Goal: Transaction & Acquisition: Obtain resource

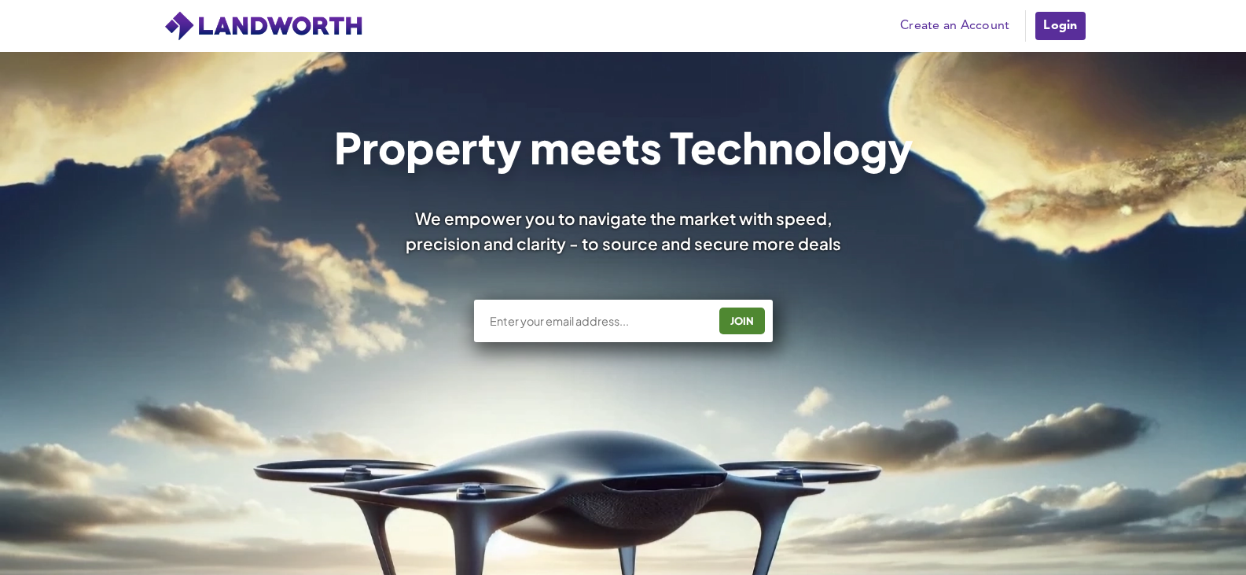
click at [1071, 27] on link "Login" at bounding box center [1060, 25] width 53 height 31
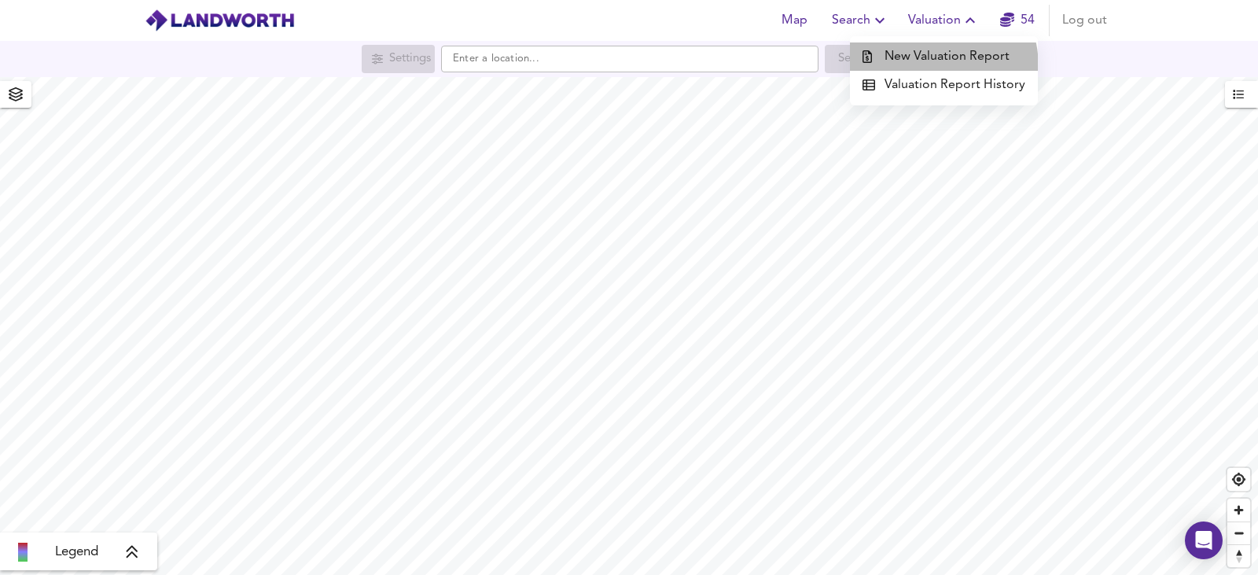
click at [921, 68] on li "New Valuation Report" at bounding box center [944, 56] width 188 height 28
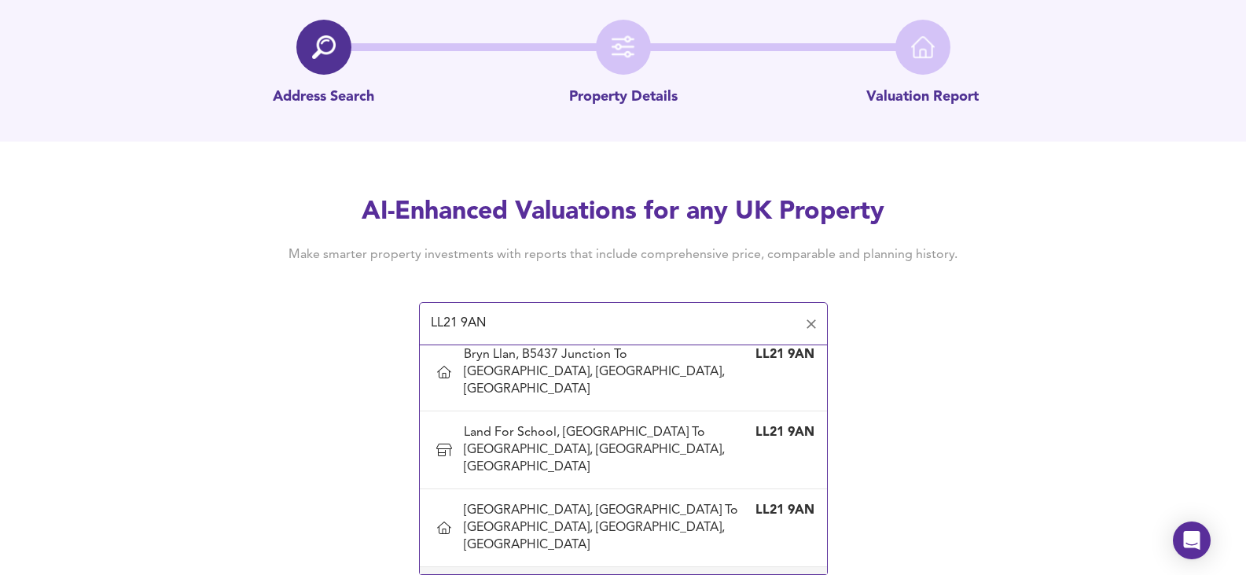
scroll to position [79, 0]
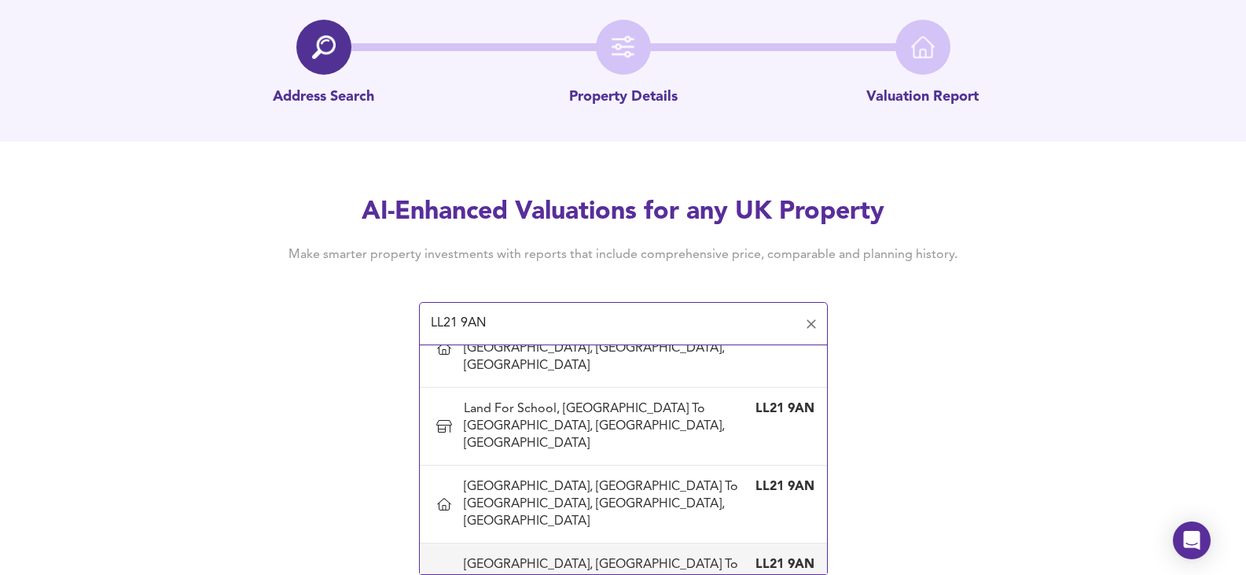
click at [621, 556] on div "[GEOGRAPHIC_DATA], [GEOGRAPHIC_DATA] To [GEOGRAPHIC_DATA], [GEOGRAPHIC_DATA], […" at bounding box center [608, 582] width 288 height 52
type input "[GEOGRAPHIC_DATA], [GEOGRAPHIC_DATA] To [GEOGRAPHIC_DATA], [GEOGRAPHIC_DATA], […"
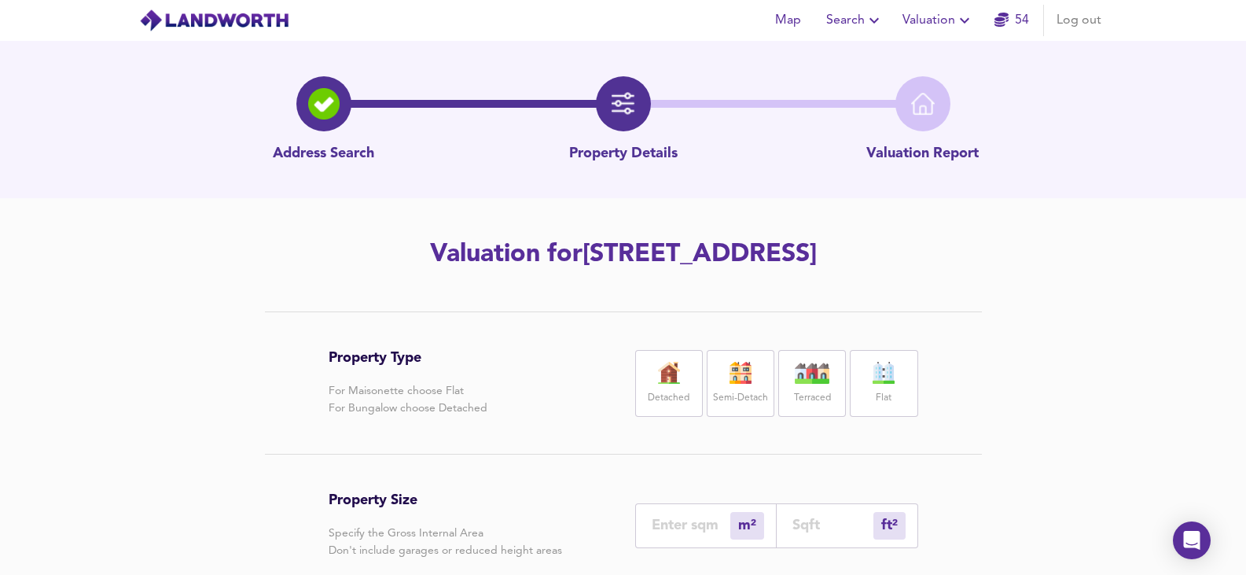
click at [379, 248] on h2 "Valuation for [GEOGRAPHIC_DATA], [GEOGRAPHIC_DATA] To [STREET_ADDRESS]" at bounding box center [623, 254] width 890 height 35
click at [745, 384] on img at bounding box center [740, 373] width 39 height 22
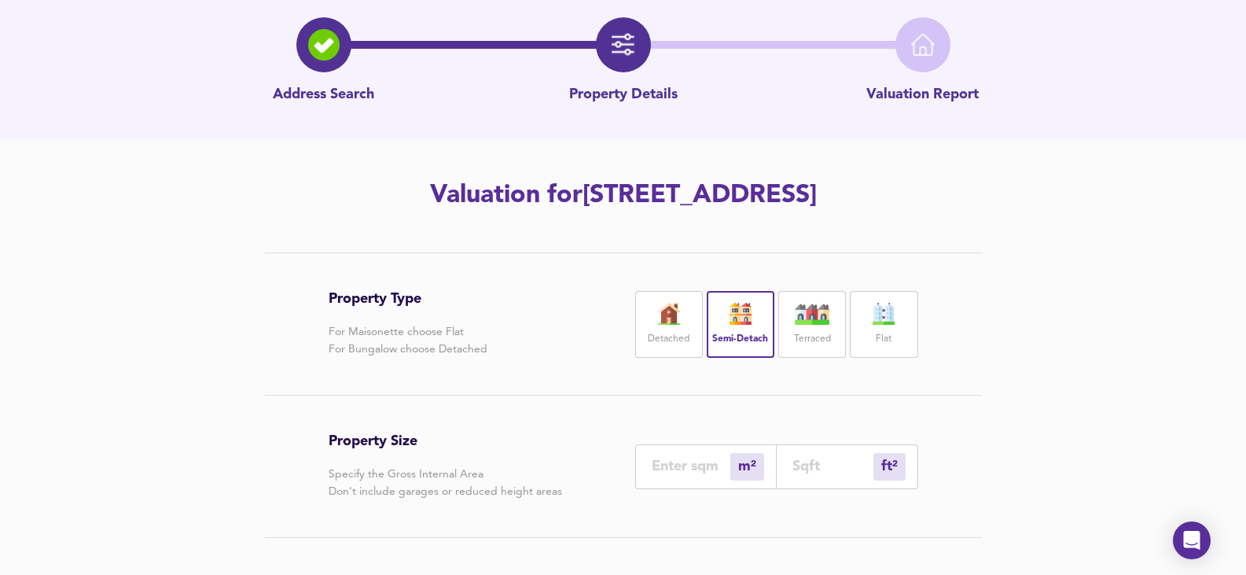
scroll to position [157, 0]
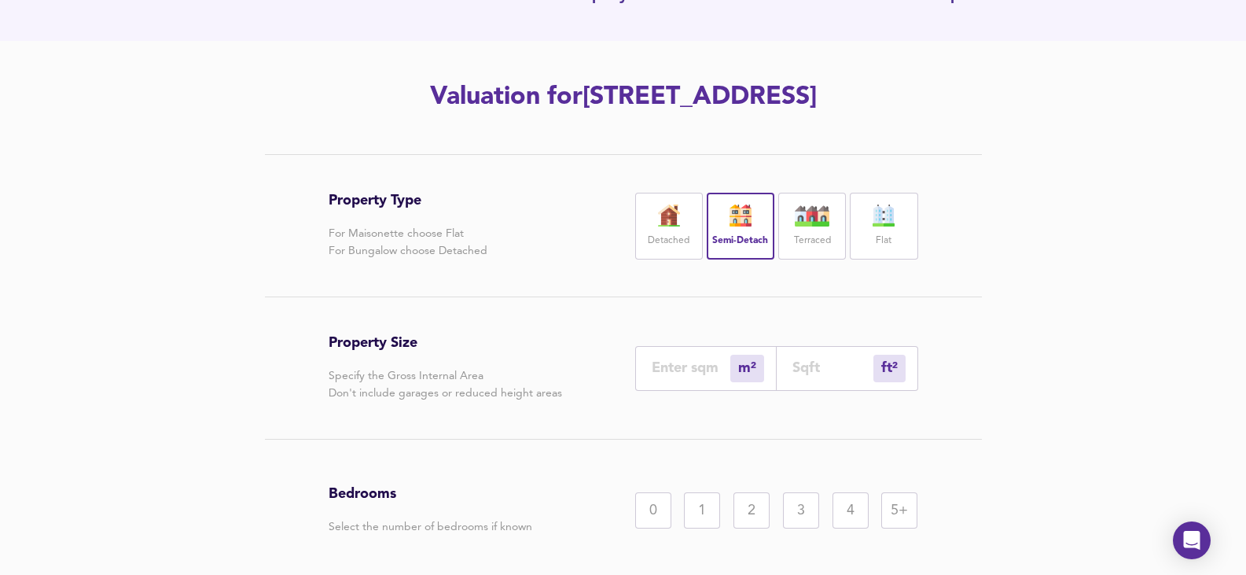
click at [703, 376] on input "number" at bounding box center [691, 367] width 79 height 17
type input "2"
type input "22"
type input "21"
type input "226"
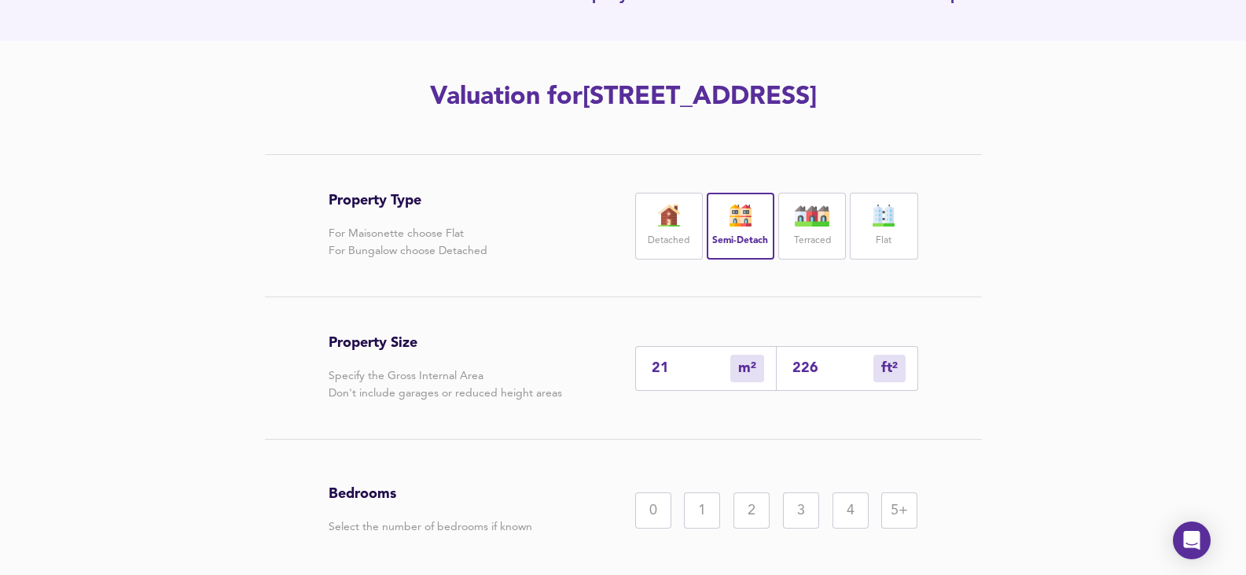
type input "210"
type input "2260"
type input "210"
click at [855, 528] on div "4" at bounding box center [851, 510] width 36 height 36
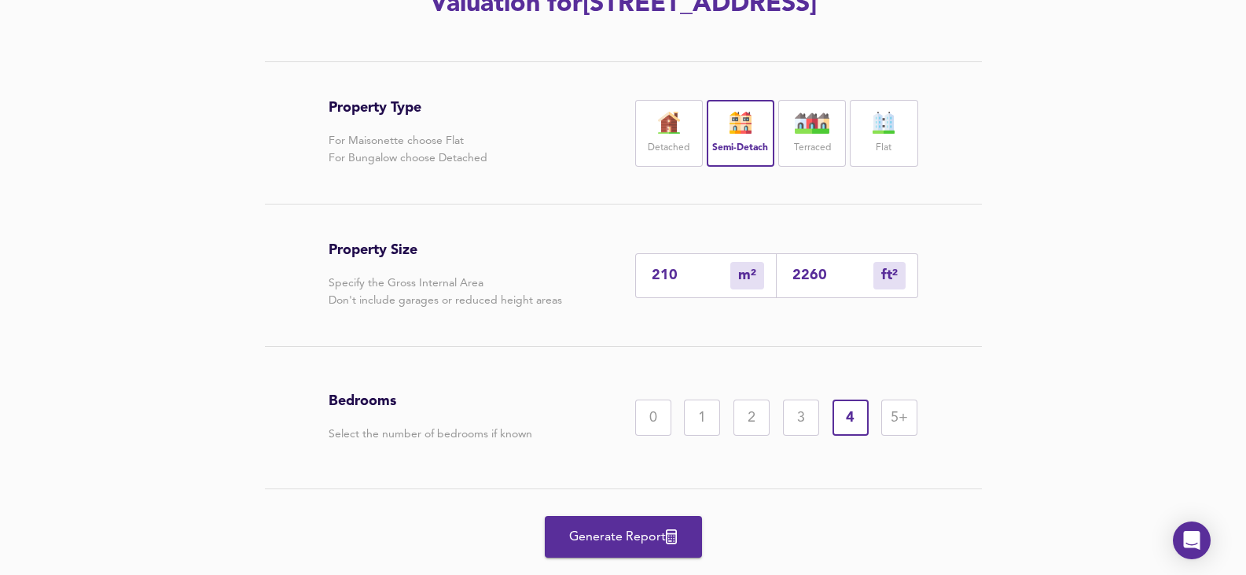
scroll to position [326, 0]
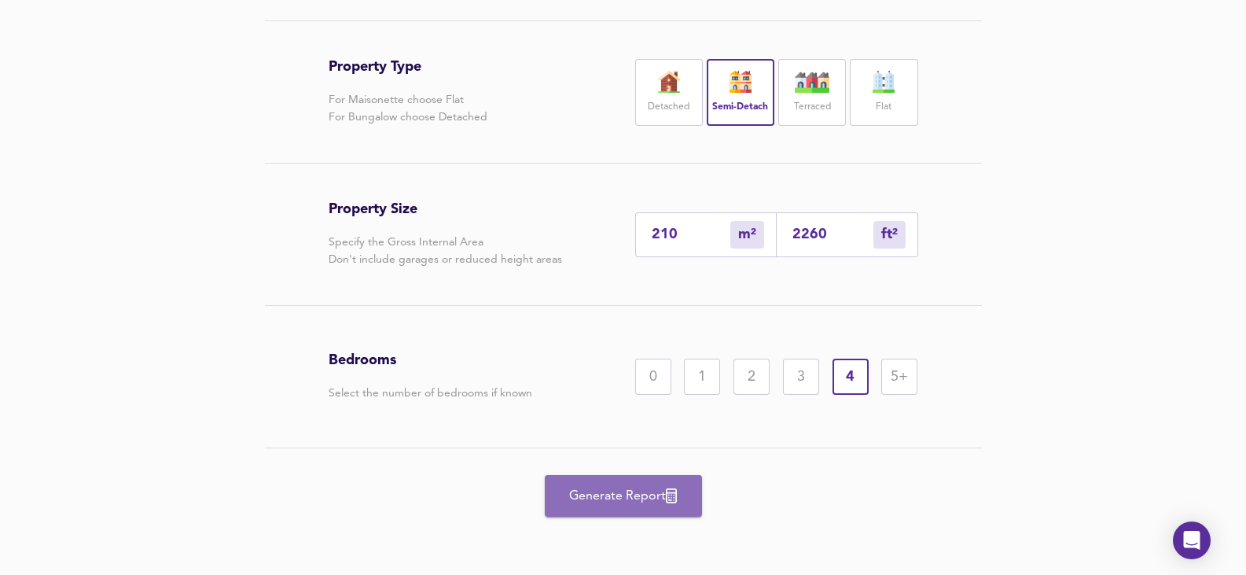
click at [616, 487] on span "Generate Report" at bounding box center [624, 496] width 126 height 22
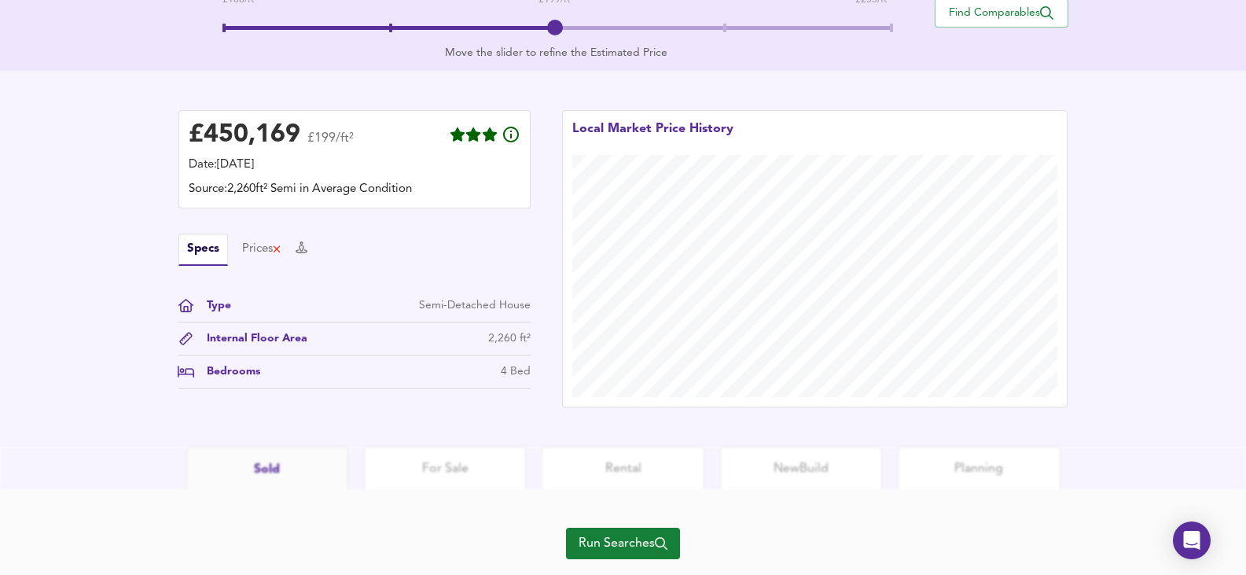
scroll to position [393, 0]
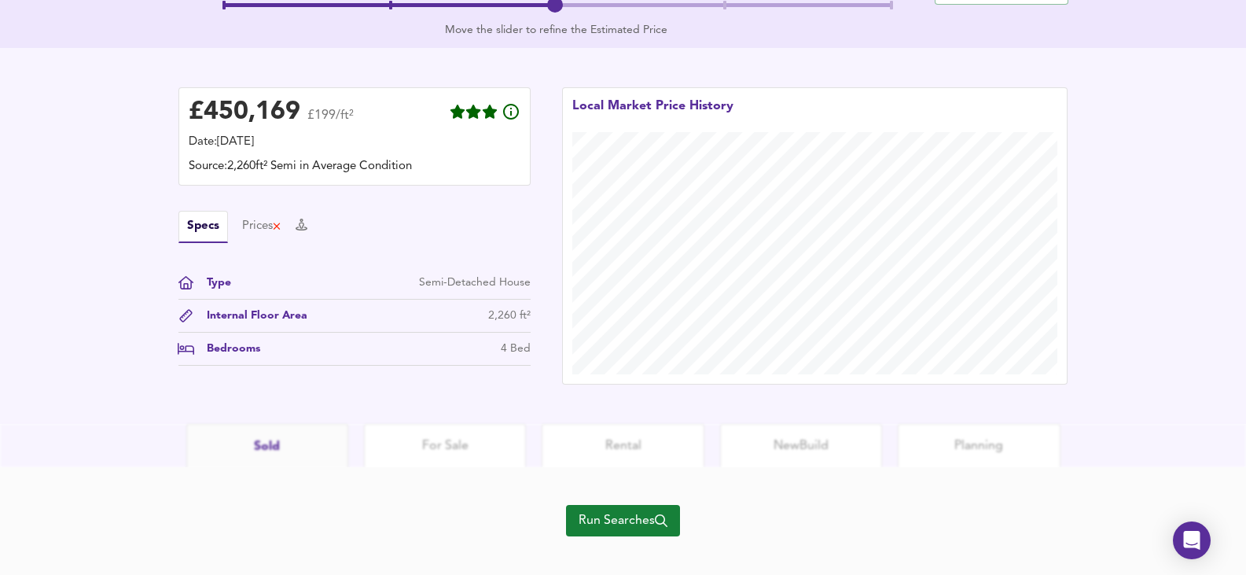
click at [627, 529] on span "Run Searches" at bounding box center [623, 520] width 89 height 22
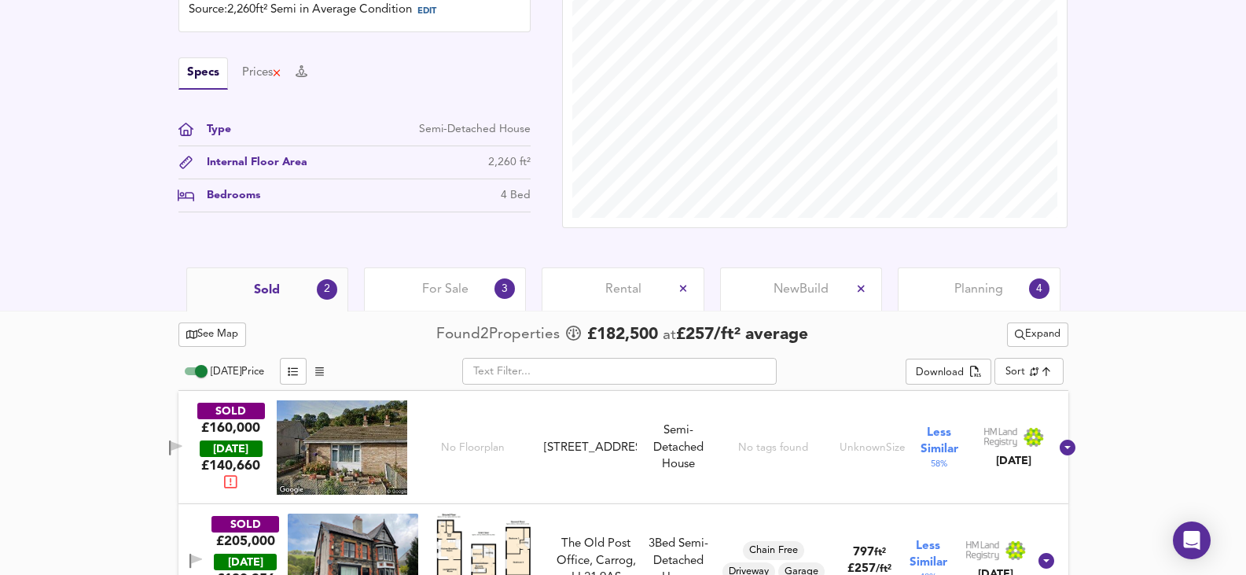
scroll to position [534, 0]
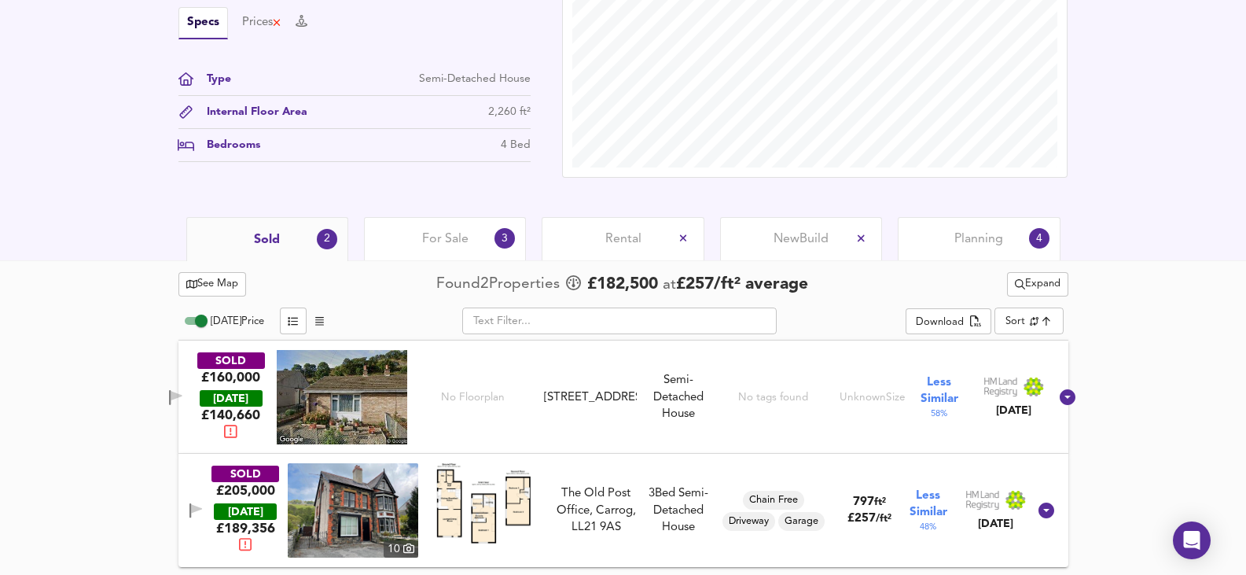
click at [471, 244] on div "For Sale 3" at bounding box center [445, 238] width 162 height 43
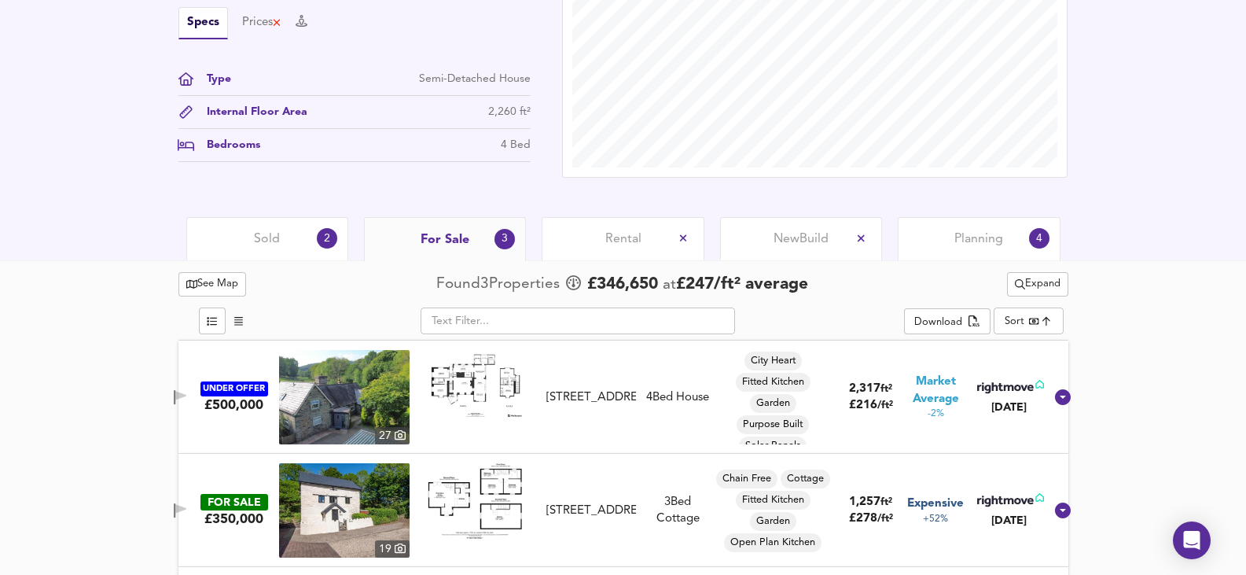
click at [348, 395] on img at bounding box center [344, 397] width 131 height 94
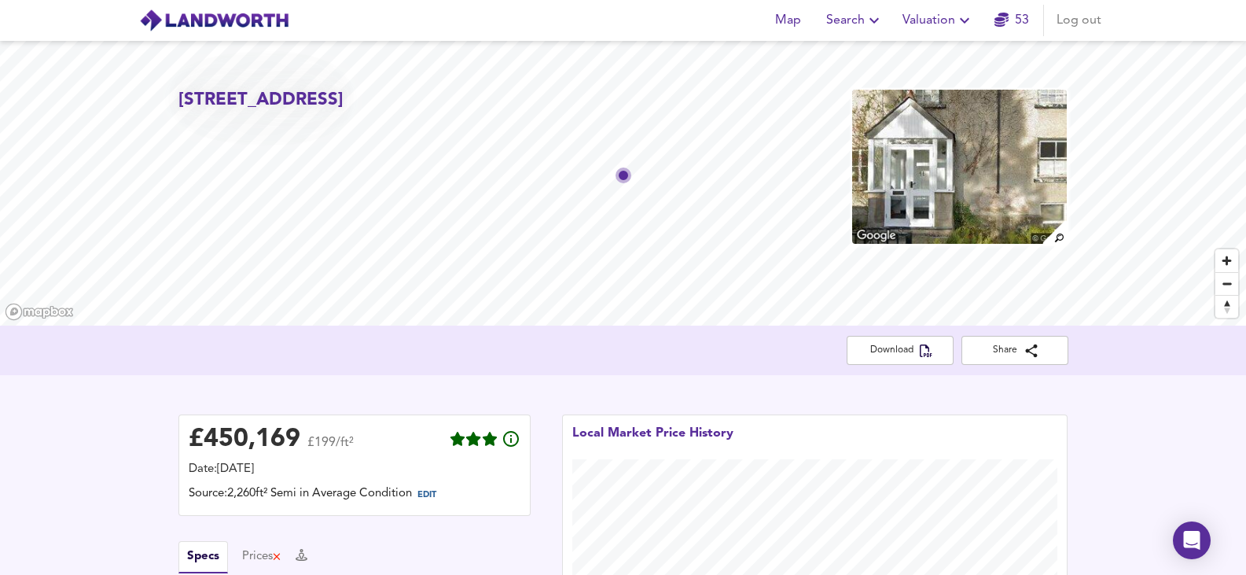
click at [888, 149] on img at bounding box center [959, 166] width 217 height 157
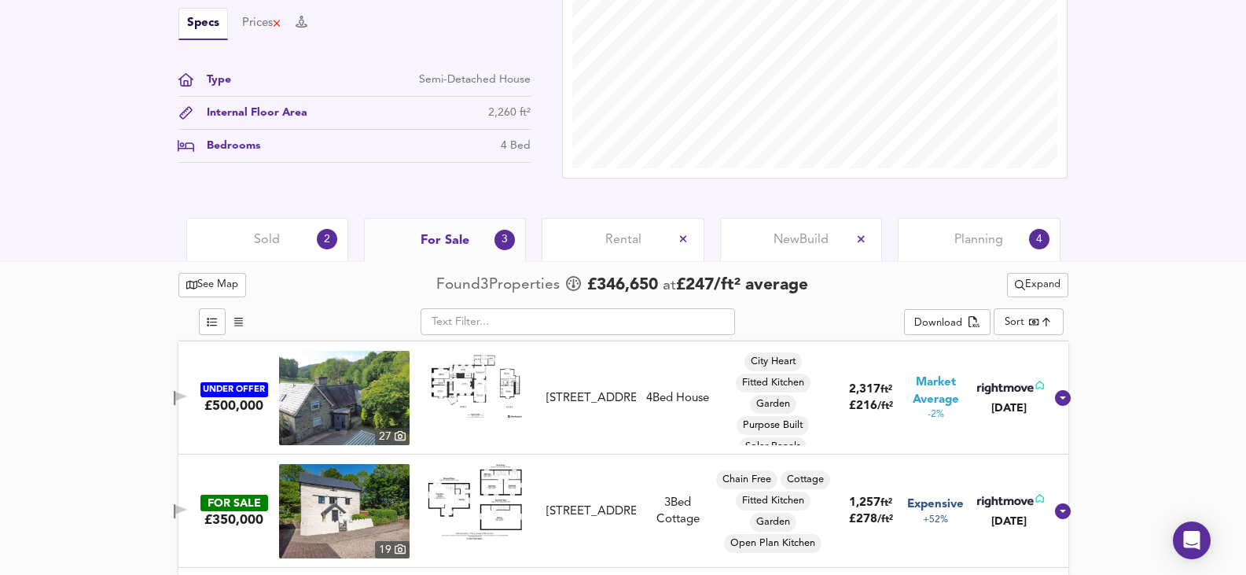
scroll to position [647, 0]
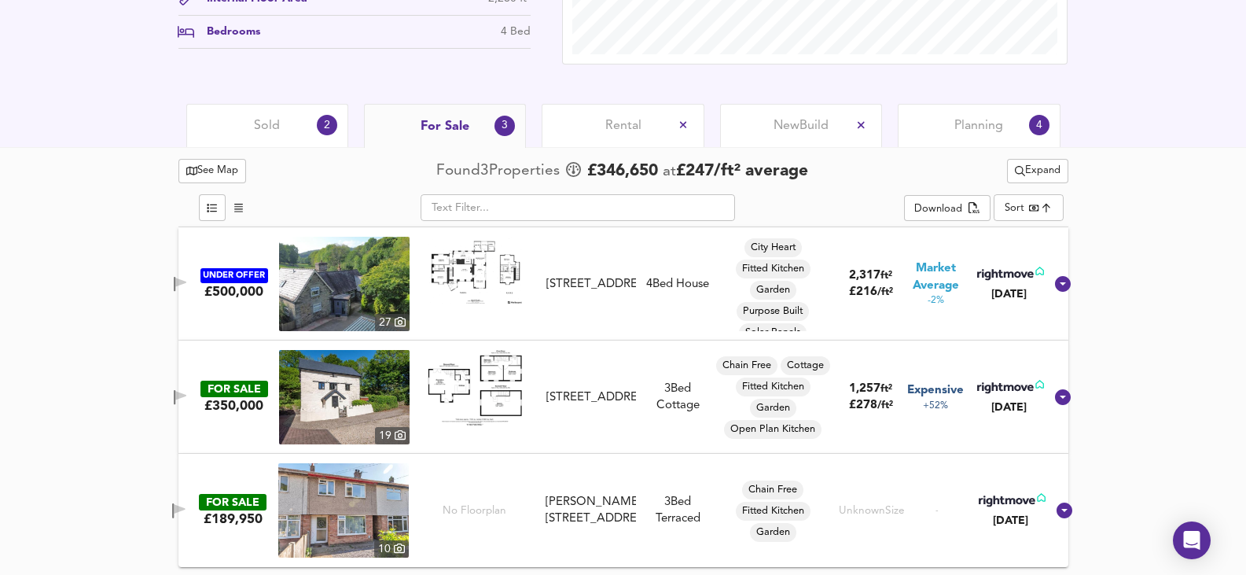
click at [347, 398] on img at bounding box center [344, 397] width 131 height 94
click at [250, 131] on div "Sold 2" at bounding box center [267, 125] width 162 height 43
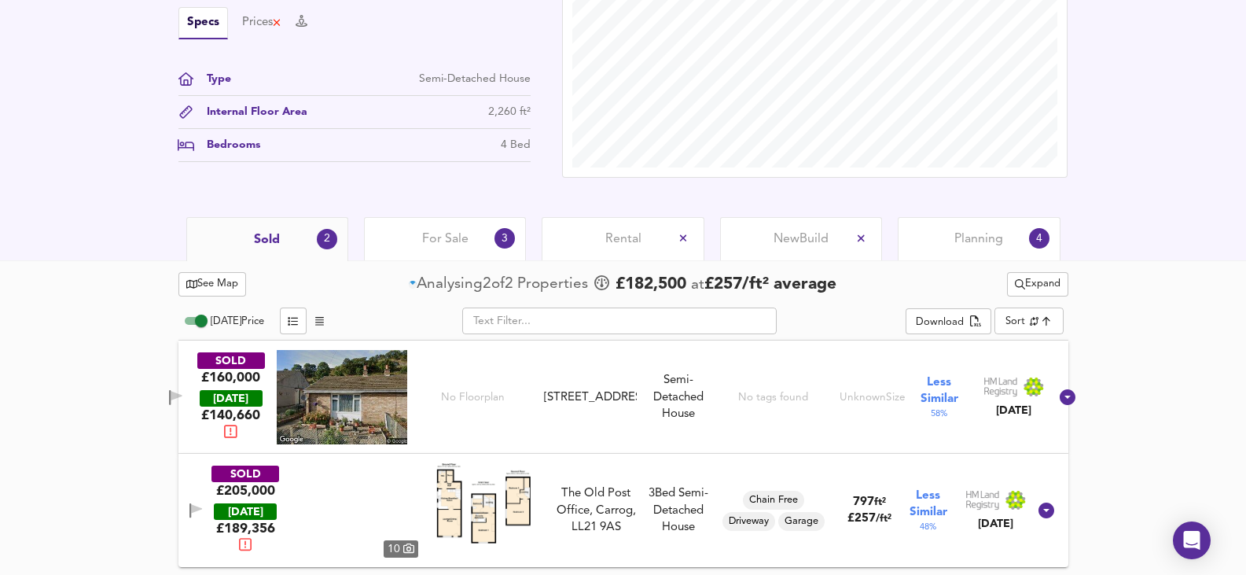
scroll to position [534, 0]
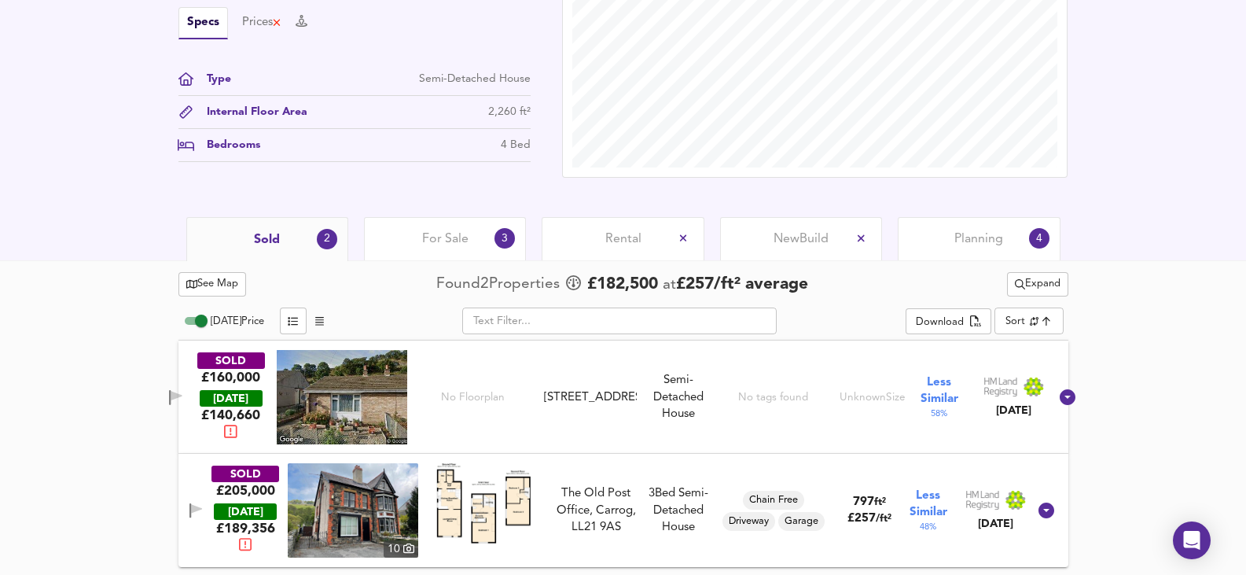
click at [346, 513] on img at bounding box center [353, 510] width 131 height 94
click at [1026, 267] on div "See Map Found 2 Propert ies £ 182,500 at £ 257 / ft² average Expand Today Price…" at bounding box center [623, 418] width 890 height 314
click at [1035, 287] on span "Expand" at bounding box center [1038, 284] width 46 height 18
click at [1030, 315] on li "¼ mile ½ mile" at bounding box center [1035, 315] width 194 height 25
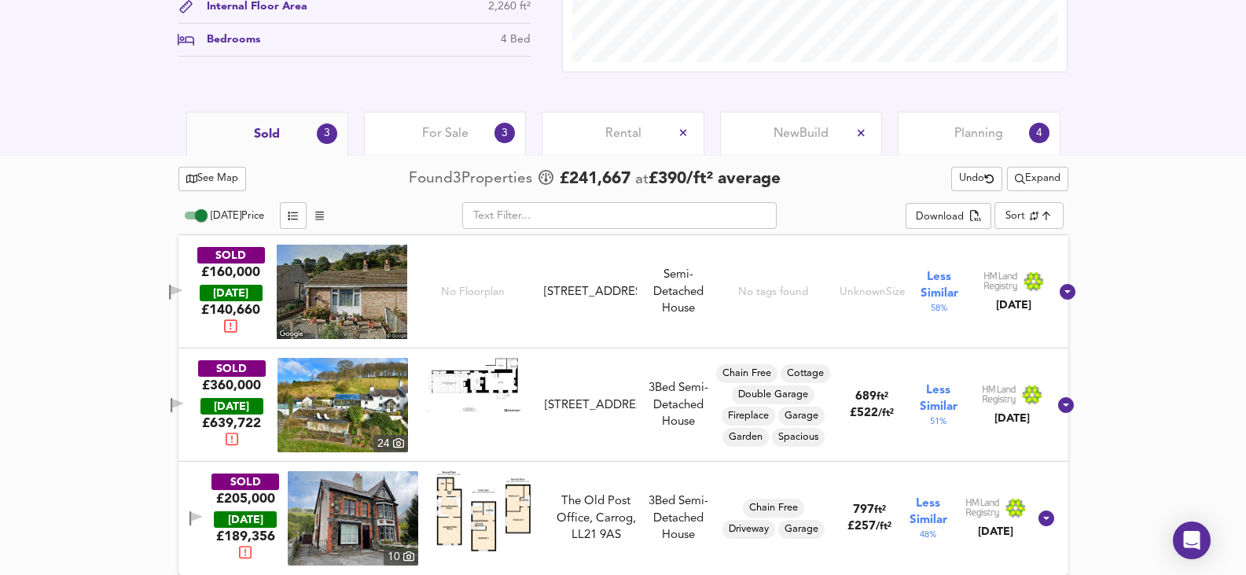
scroll to position [647, 0]
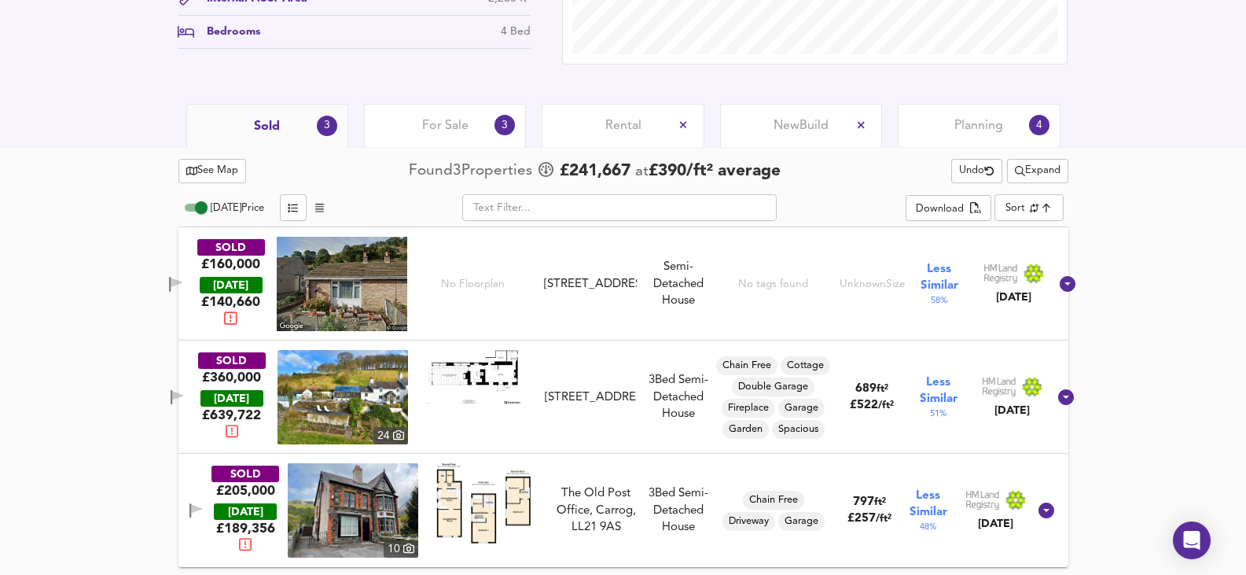
click at [354, 397] on img at bounding box center [343, 397] width 131 height 94
click at [1039, 172] on span "Expand" at bounding box center [1038, 171] width 46 height 18
click at [1033, 234] on li "1 year 2 years" at bounding box center [1035, 227] width 194 height 25
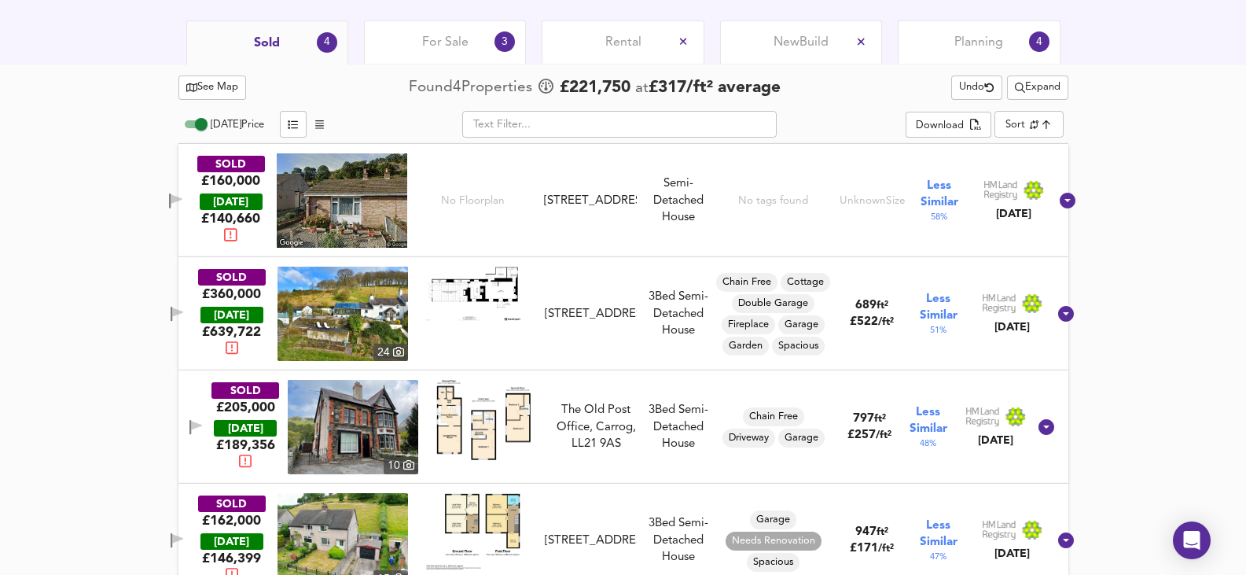
scroll to position [760, 0]
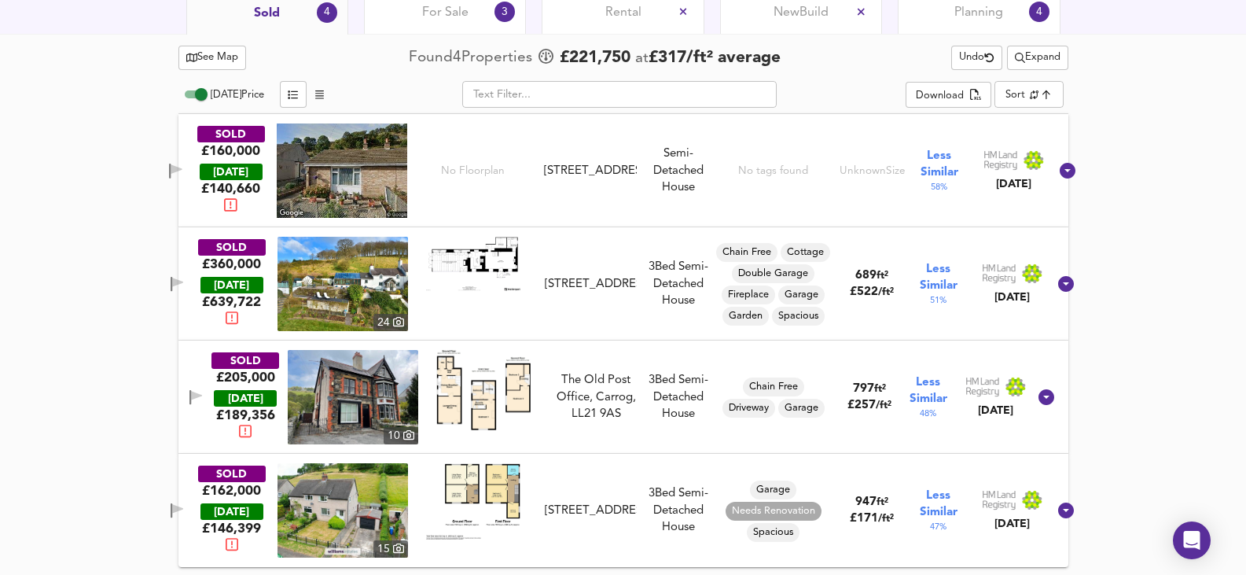
click at [354, 503] on img at bounding box center [343, 510] width 131 height 94
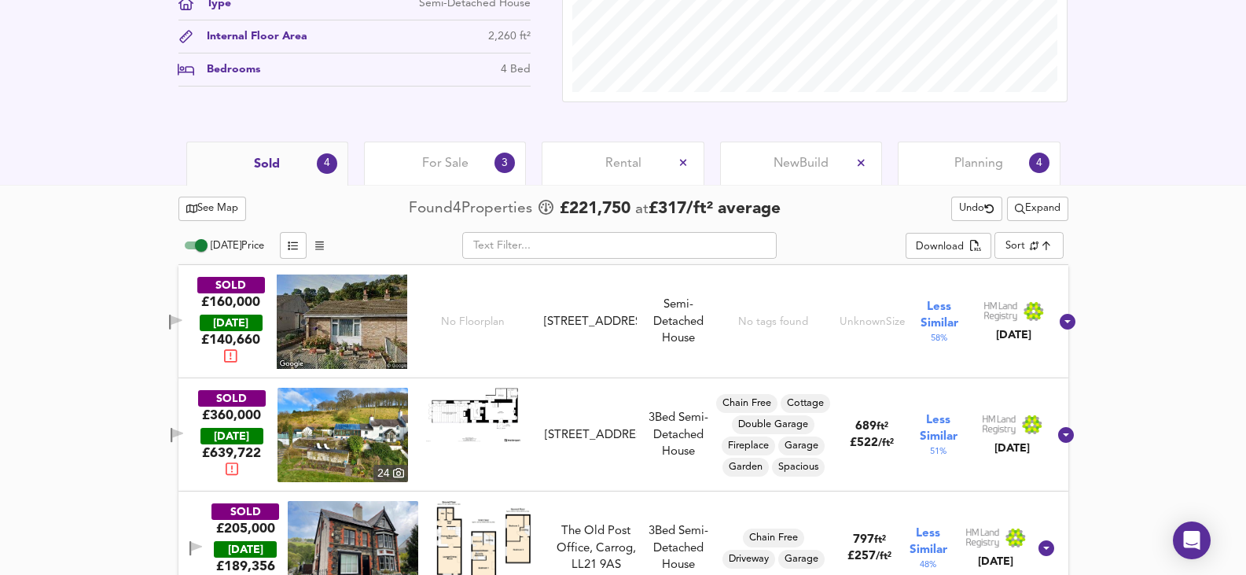
scroll to position [603, 0]
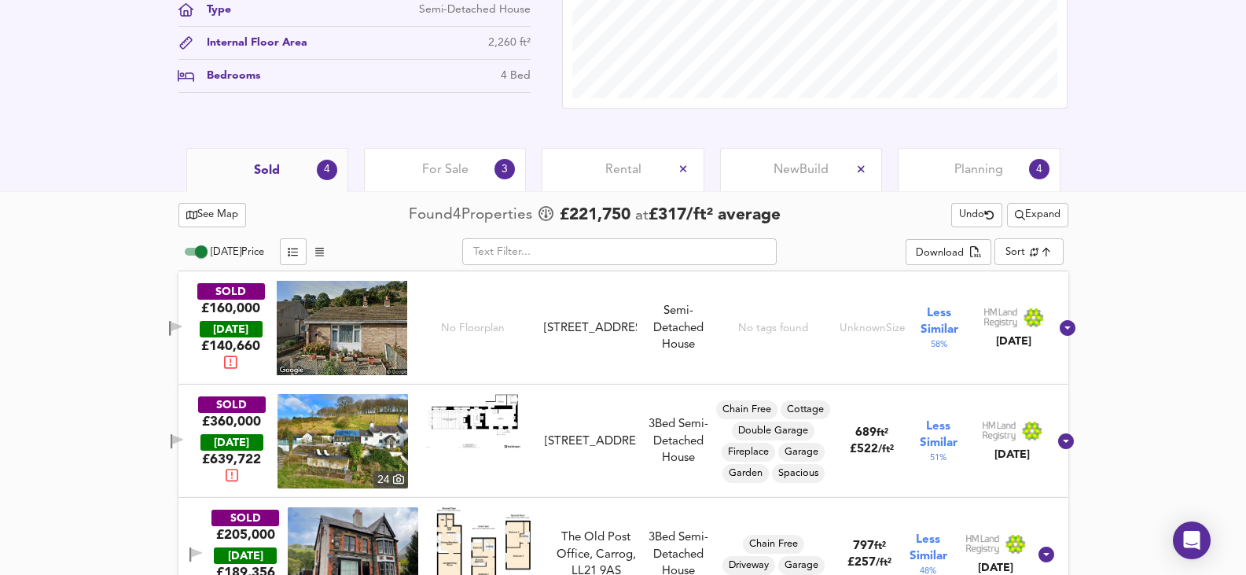
click at [1043, 219] on span "Expand" at bounding box center [1038, 215] width 46 height 18
click at [1039, 246] on li "½ mile 1 mile" at bounding box center [1035, 246] width 194 height 25
click at [431, 164] on span "For Sale" at bounding box center [445, 169] width 46 height 17
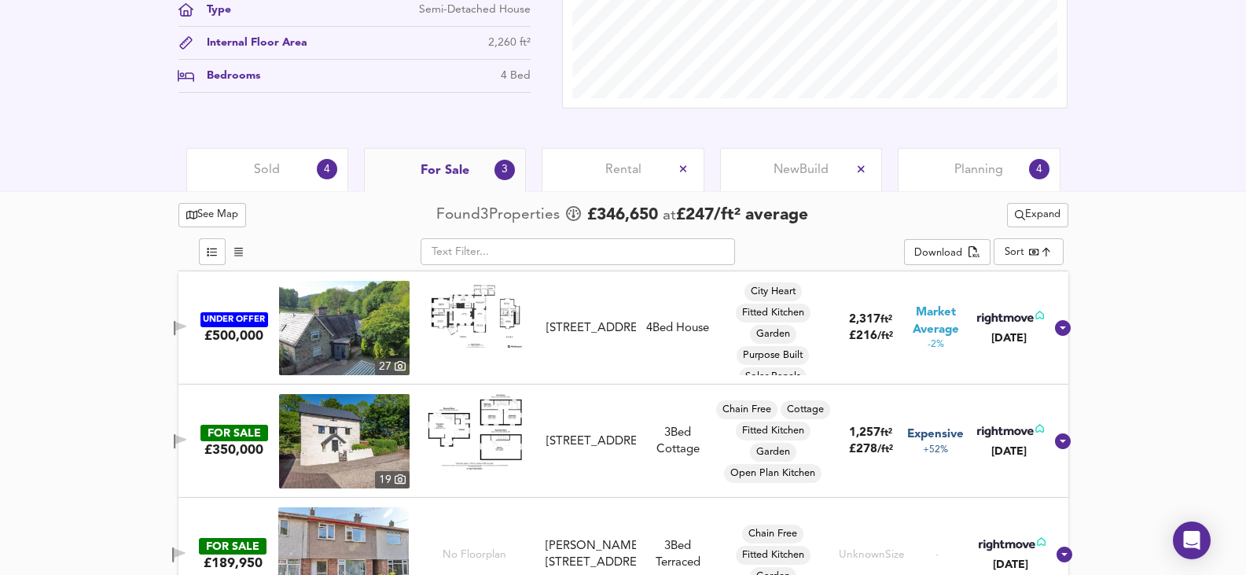
scroll to position [647, 0]
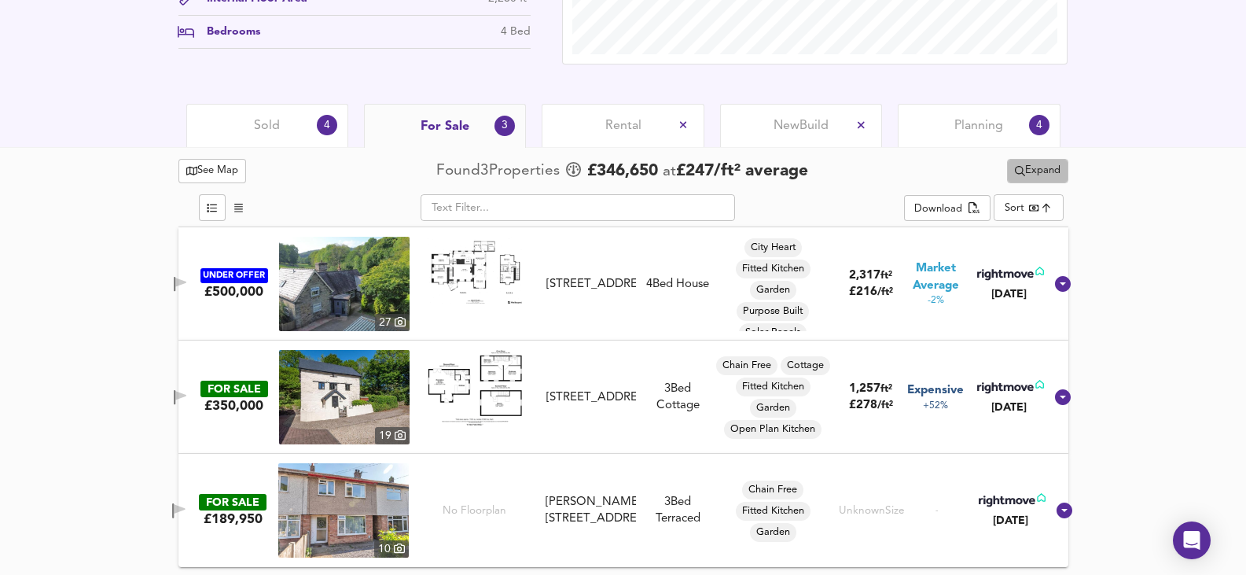
click at [1052, 169] on span "Expand" at bounding box center [1038, 171] width 46 height 18
click at [1031, 208] on li "¼ mile ½ mile" at bounding box center [1036, 201] width 159 height 25
click at [253, 117] on div "Sold 4" at bounding box center [267, 125] width 162 height 43
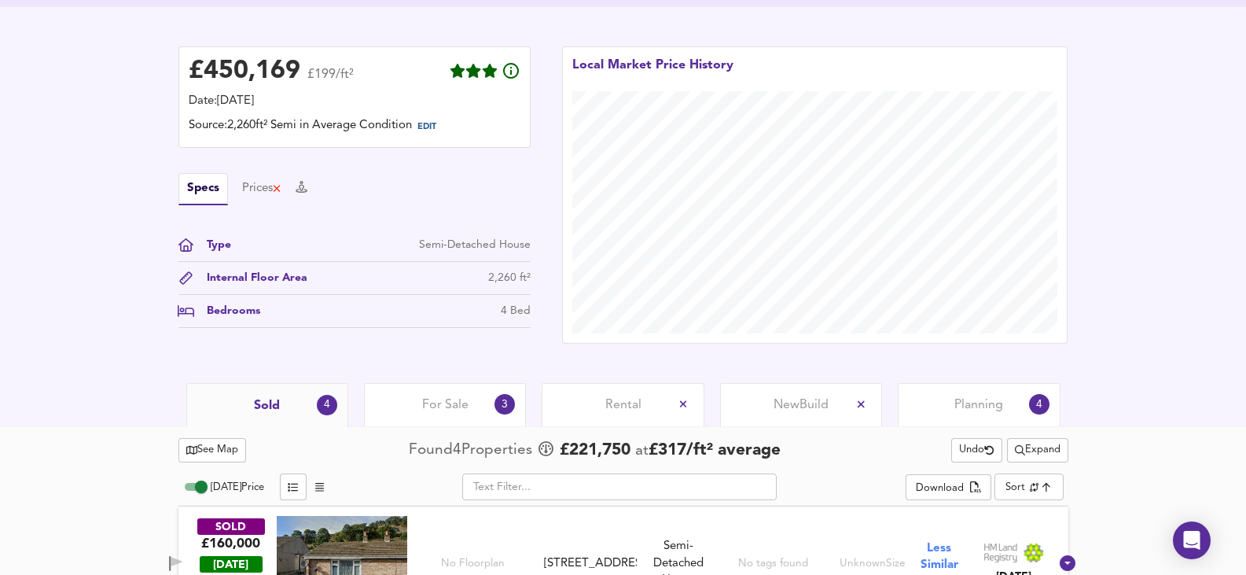
scroll to position [367, 0]
click at [1057, 442] on span "Expand" at bounding box center [1038, 451] width 46 height 18
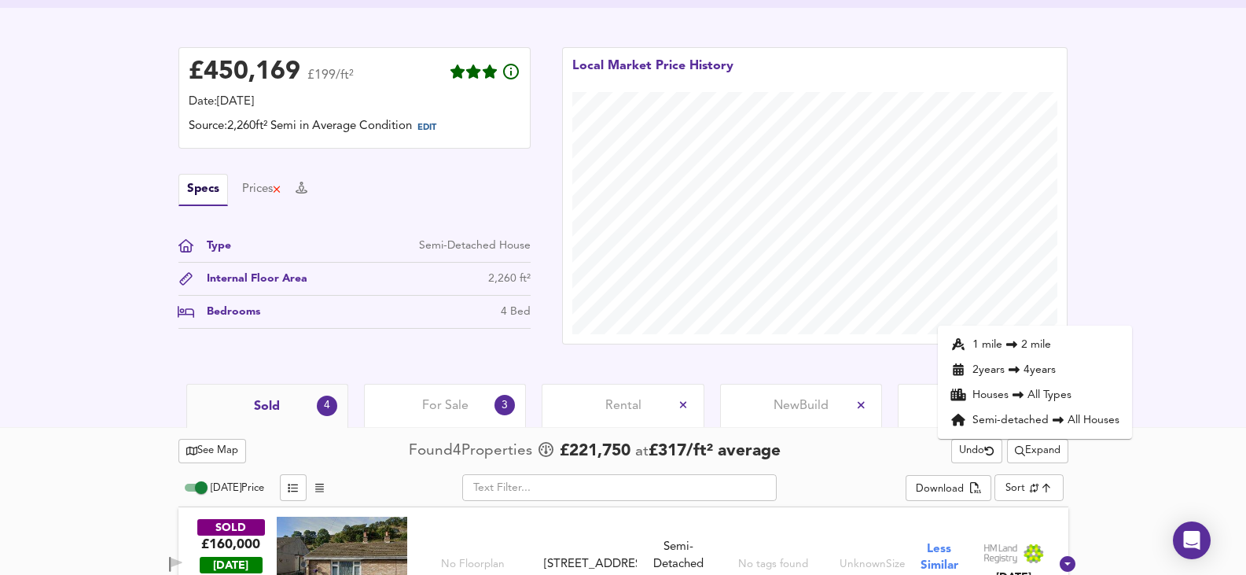
click at [1021, 344] on li "1 mile 2 mile" at bounding box center [1035, 344] width 194 height 25
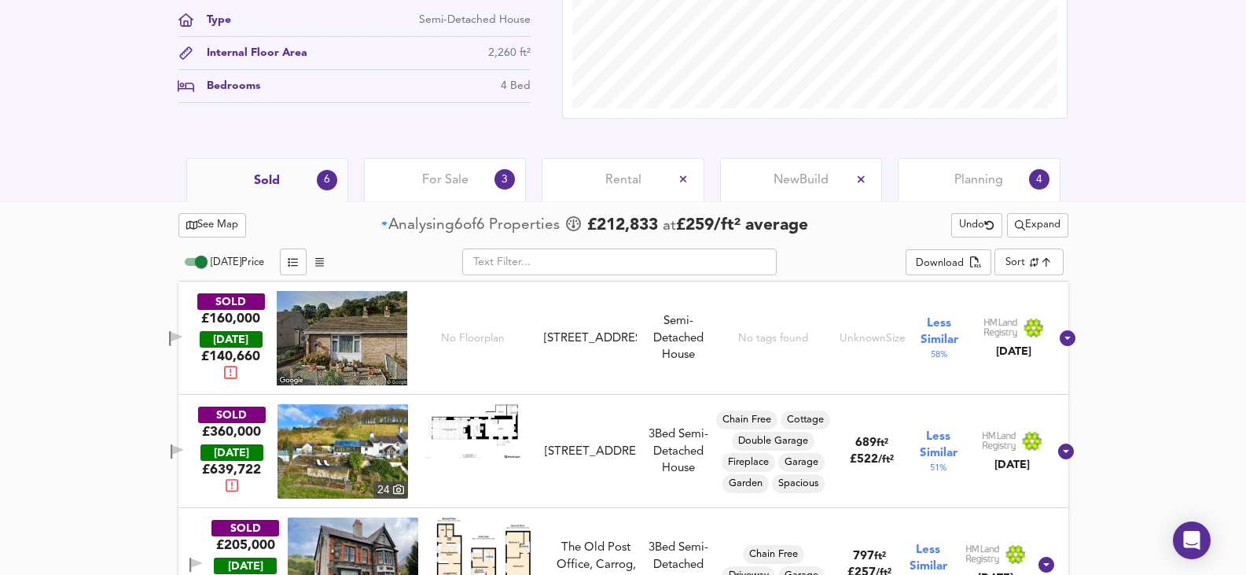
scroll to position [594, 0]
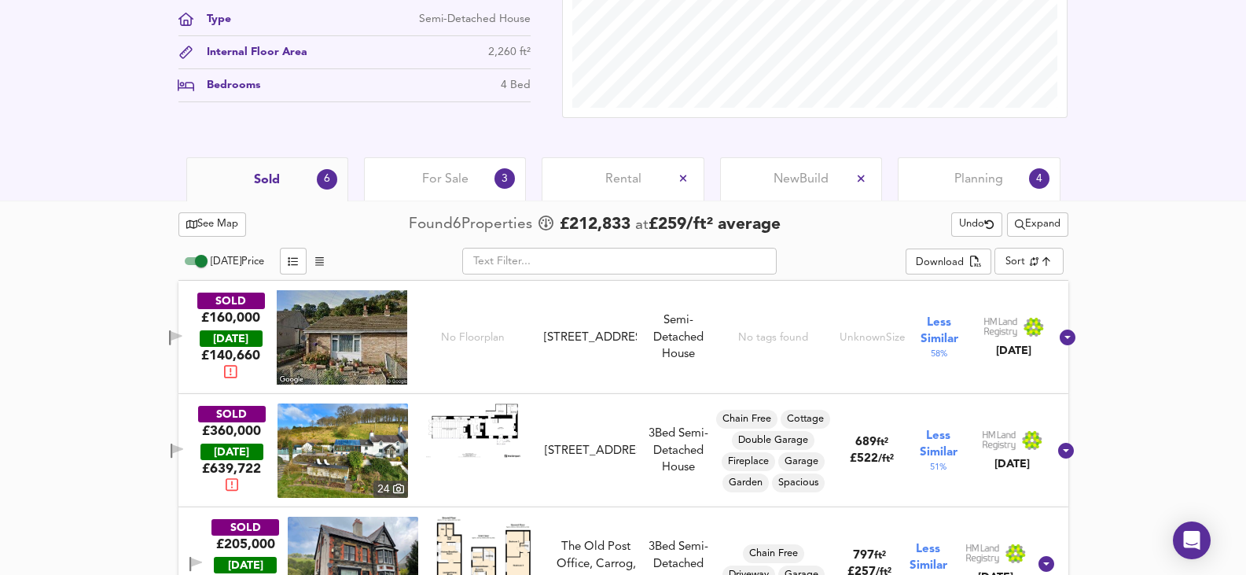
click at [447, 172] on span "For Sale" at bounding box center [445, 179] width 46 height 17
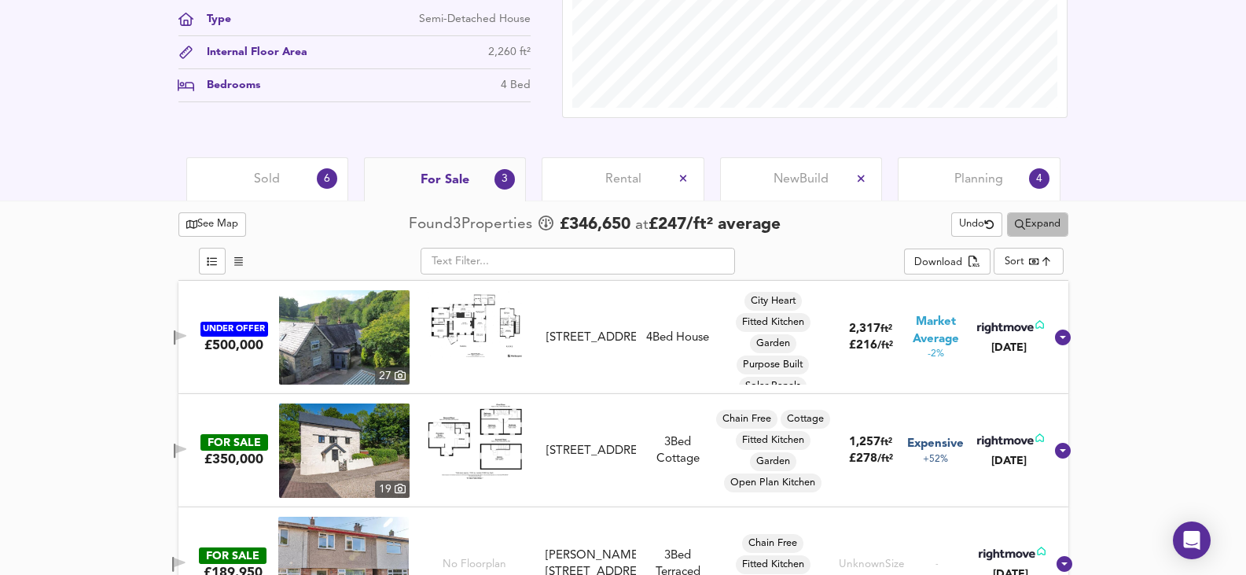
click at [1027, 216] on span "Expand" at bounding box center [1038, 224] width 46 height 18
click at [1030, 256] on icon at bounding box center [1033, 255] width 11 height 7
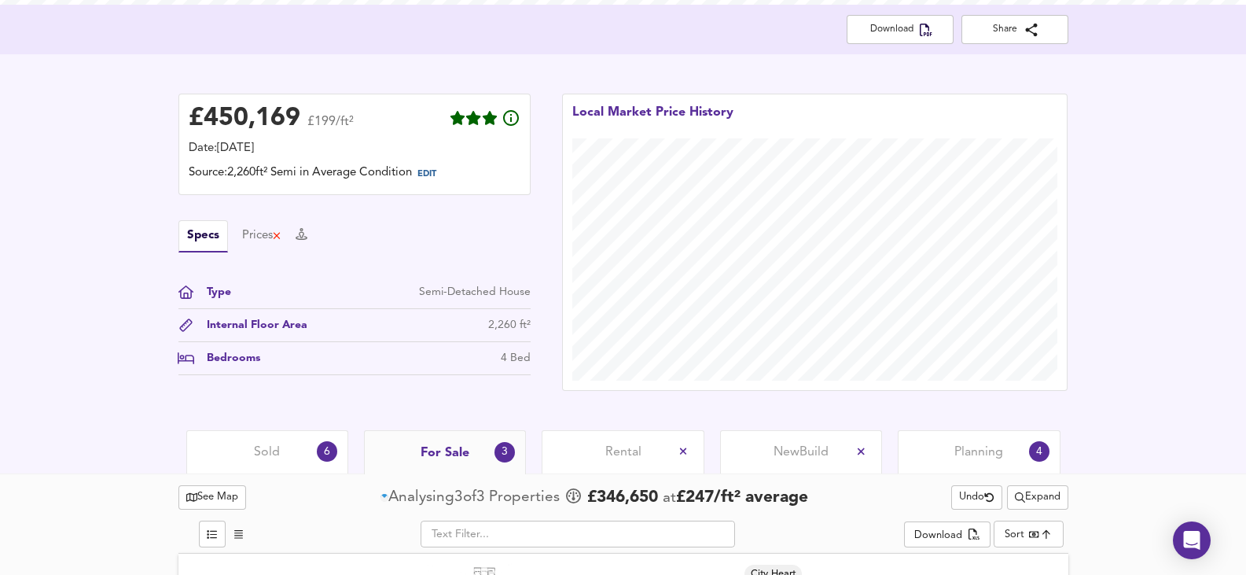
scroll to position [594, 0]
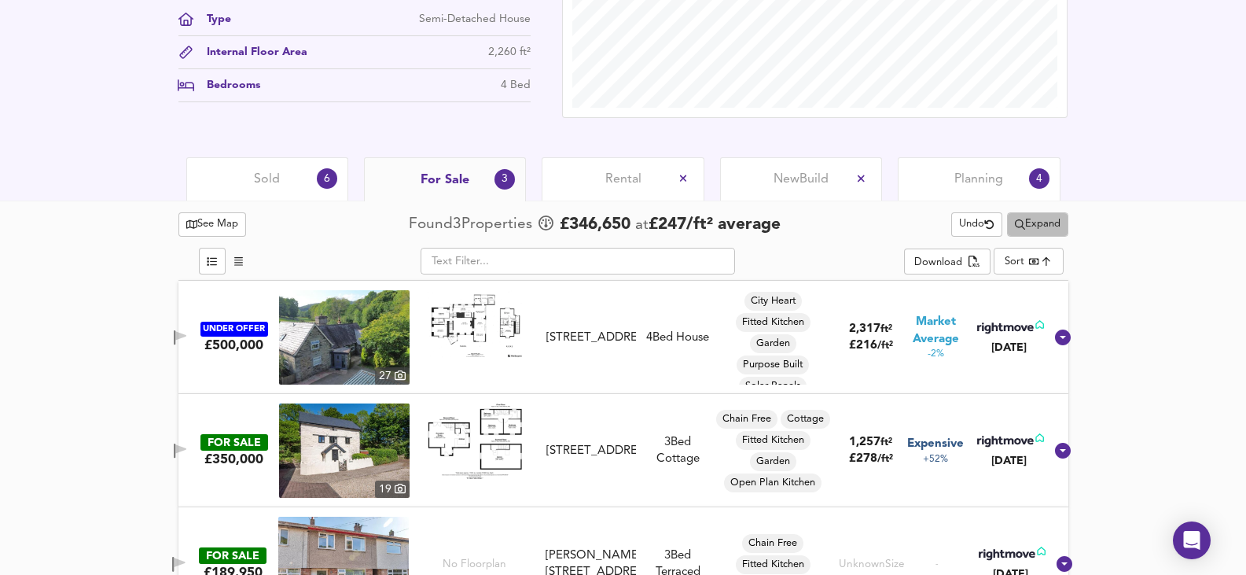
click at [1036, 216] on span "Expand" at bounding box center [1038, 224] width 46 height 18
click at [1034, 256] on icon at bounding box center [1030, 255] width 11 height 7
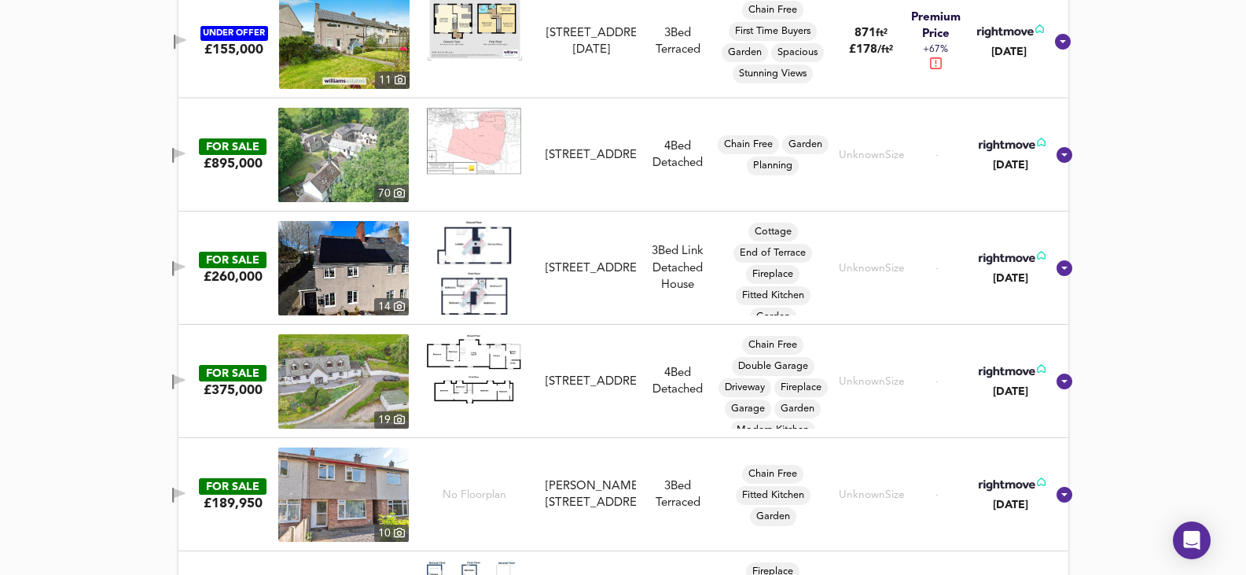
scroll to position [2006, 0]
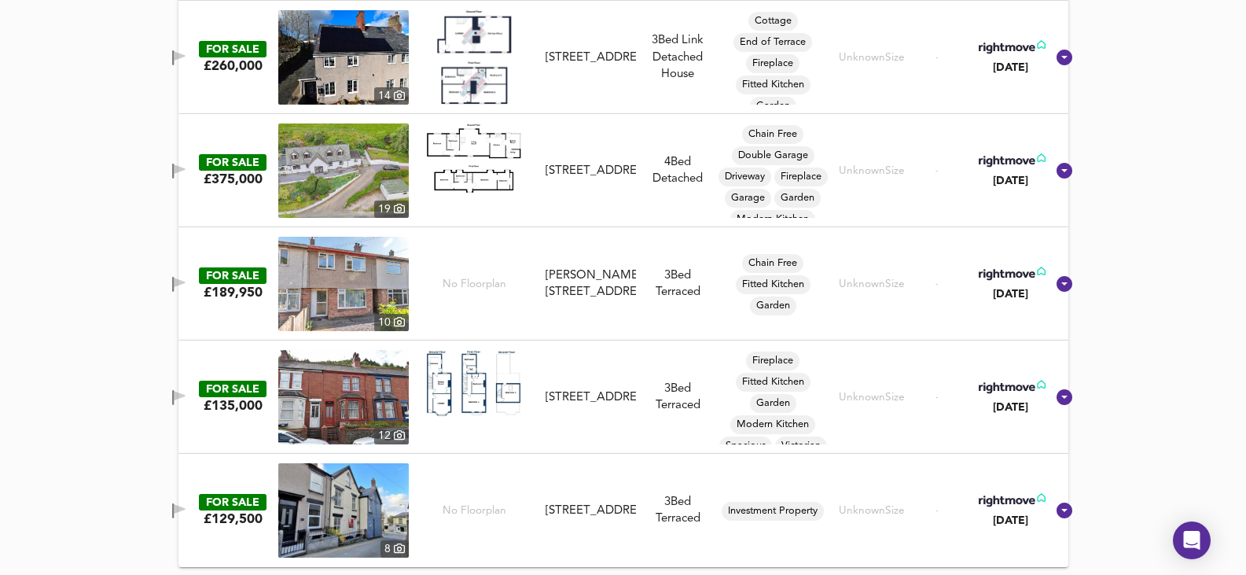
click at [368, 285] on img at bounding box center [343, 284] width 131 height 94
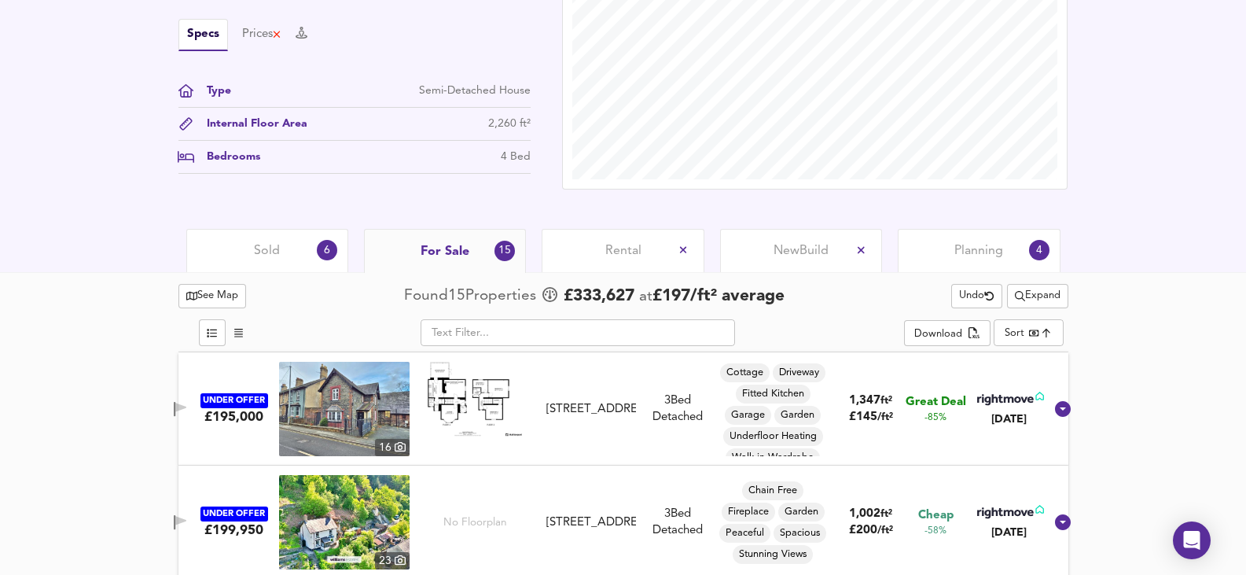
scroll to position [550, 0]
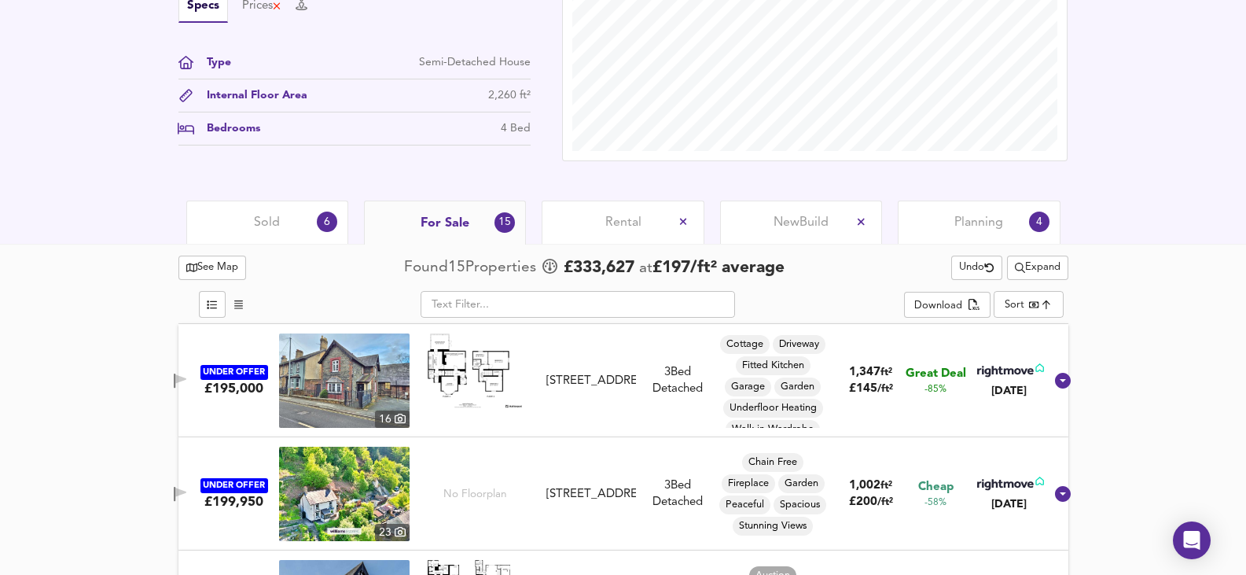
click at [298, 213] on div "Sold 6" at bounding box center [267, 221] width 162 height 43
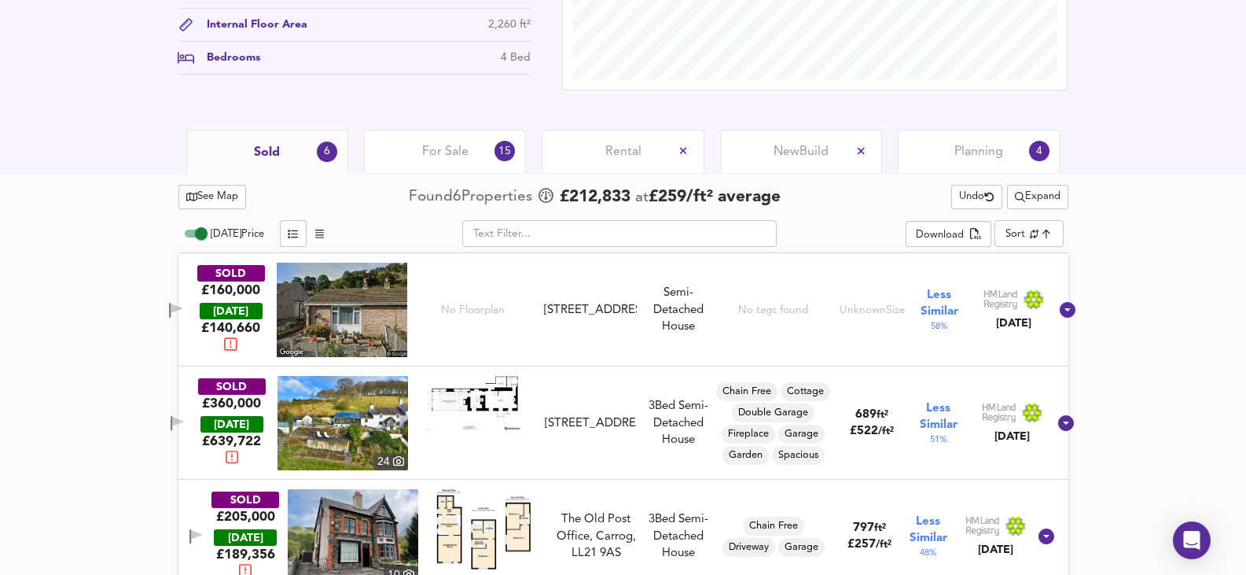
scroll to position [786, 0]
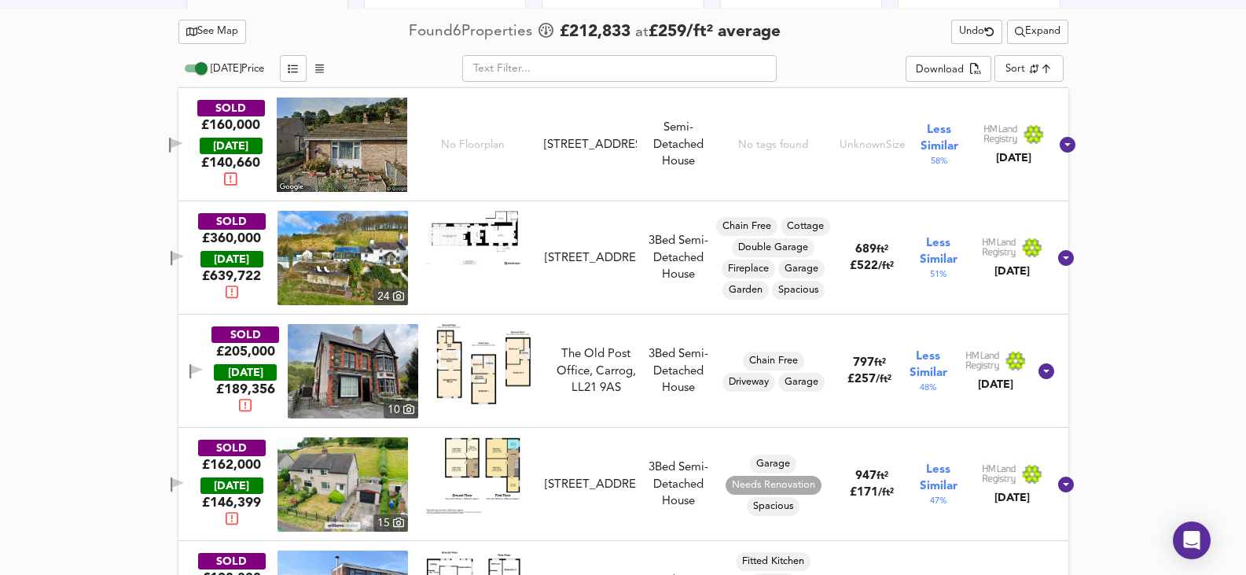
click at [298, 256] on img at bounding box center [343, 258] width 131 height 94
click at [354, 469] on img at bounding box center [343, 484] width 131 height 94
click at [332, 388] on img at bounding box center [353, 371] width 131 height 94
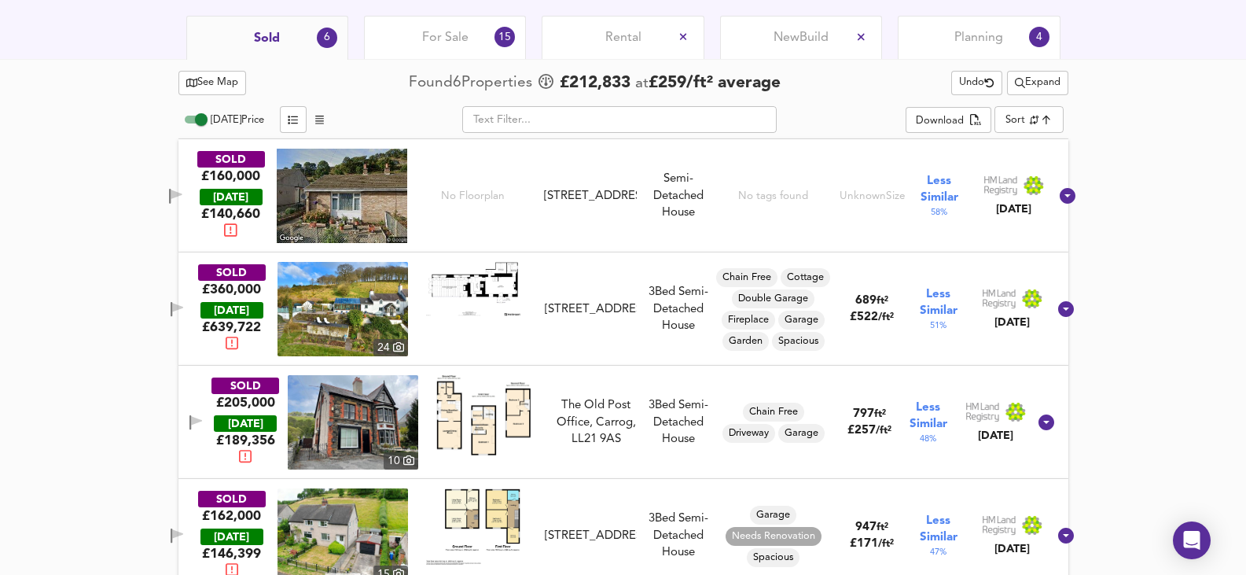
scroll to position [708, 0]
